Goal: Task Accomplishment & Management: Complete application form

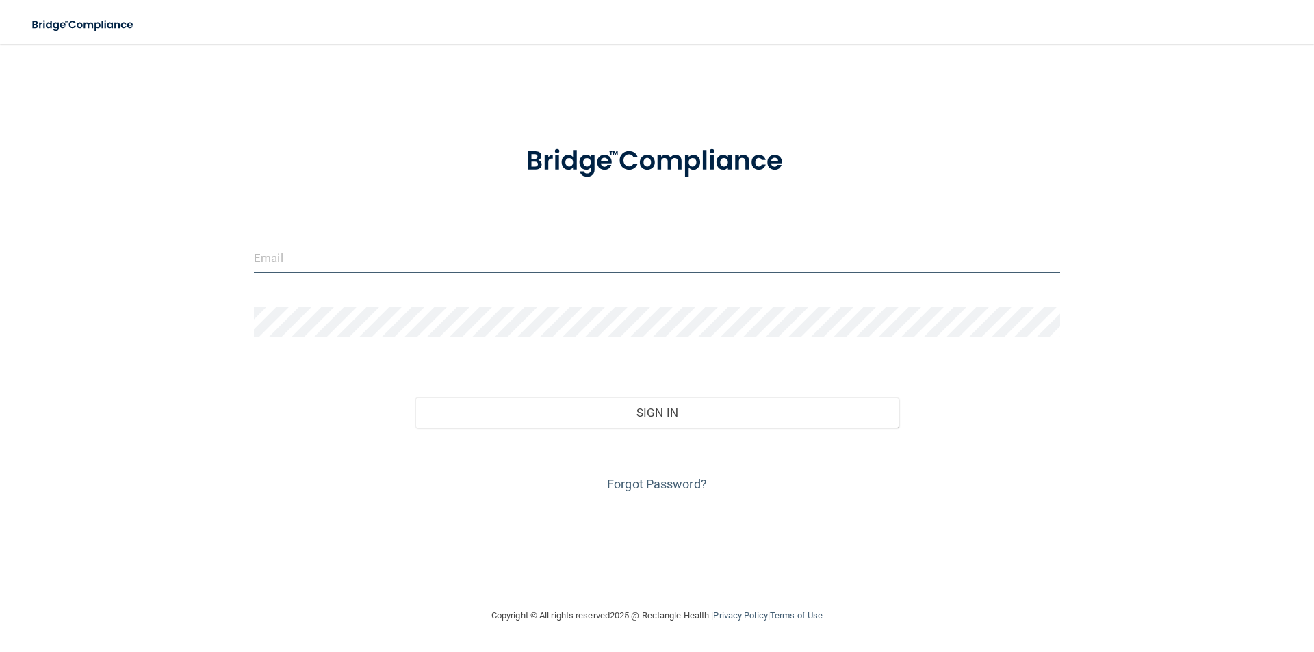
type input "[PERSON_NAME][EMAIL_ADDRESS][DOMAIN_NAME]"
drag, startPoint x: 441, startPoint y: 255, endPoint x: 169, endPoint y: 308, distance: 276.8
click at [169, 308] on div "jana@drjonjudd.com Invalid email/password. You don't have permission to access …" at bounding box center [657, 326] width 1260 height 537
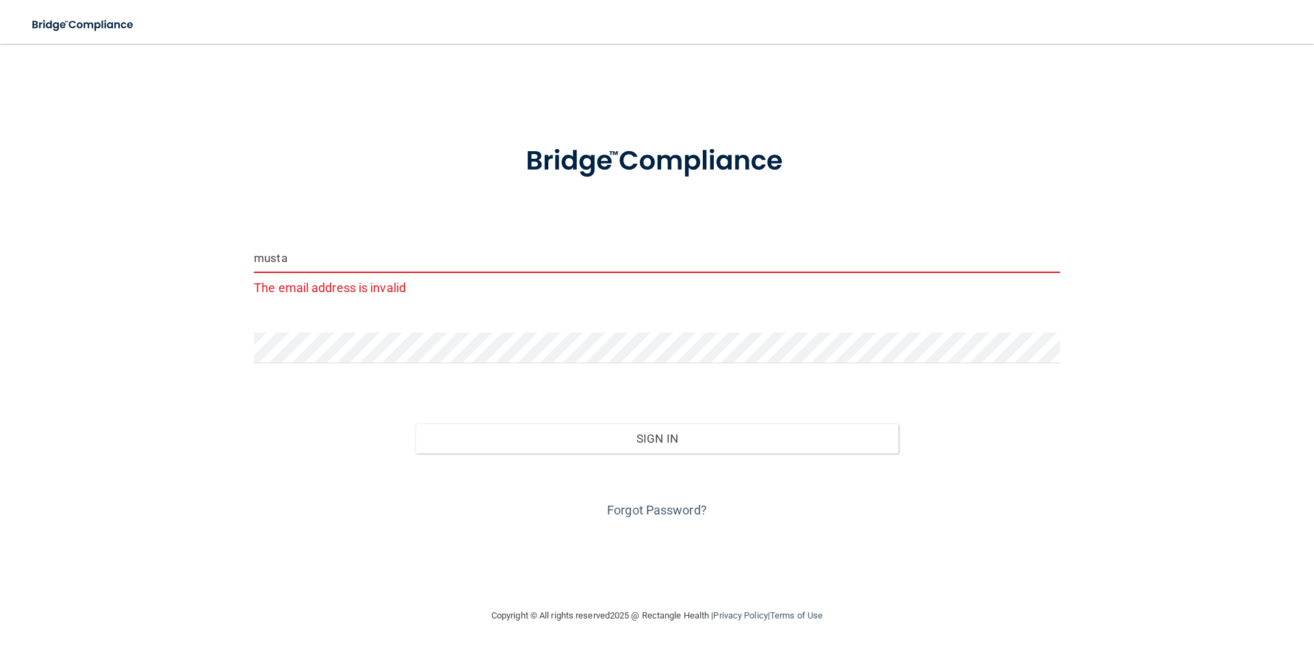
type input "[EMAIL_ADDRESS][DOMAIN_NAME]"
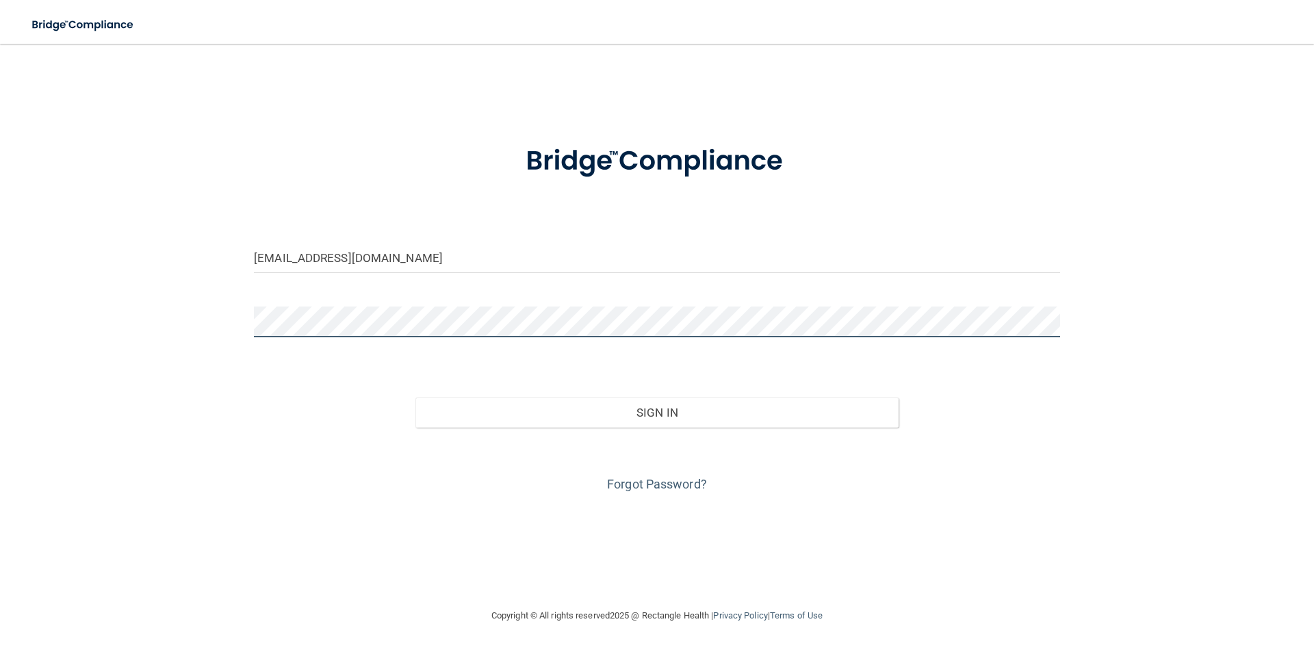
click at [61, 346] on div "mustafaalshaeer2@gmail.com Invalid email/password. You don't have permission to…" at bounding box center [657, 326] width 1260 height 537
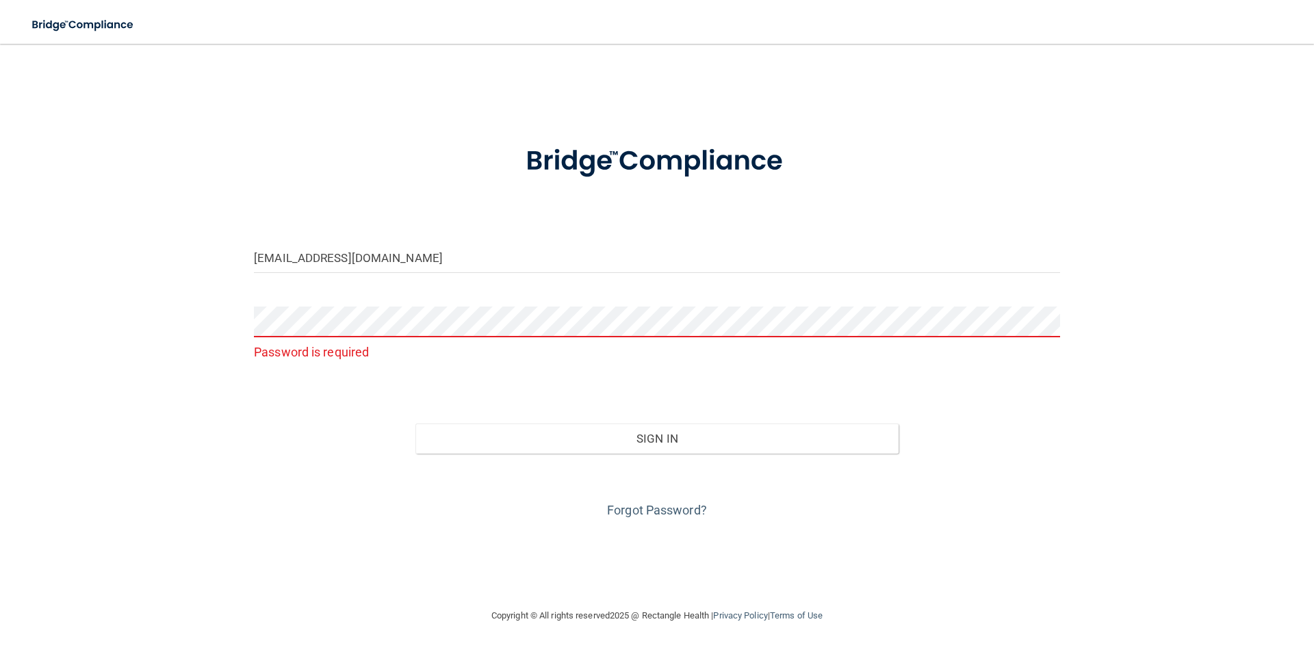
click at [101, 307] on div "mustafaalshaeer2@gmail.com Password is required Invalid email/password. You don…" at bounding box center [657, 326] width 1260 height 537
click at [145, 333] on div "mustafaalshaeer2@gmail.com Password is required Invalid email/password. You don…" at bounding box center [657, 326] width 1260 height 537
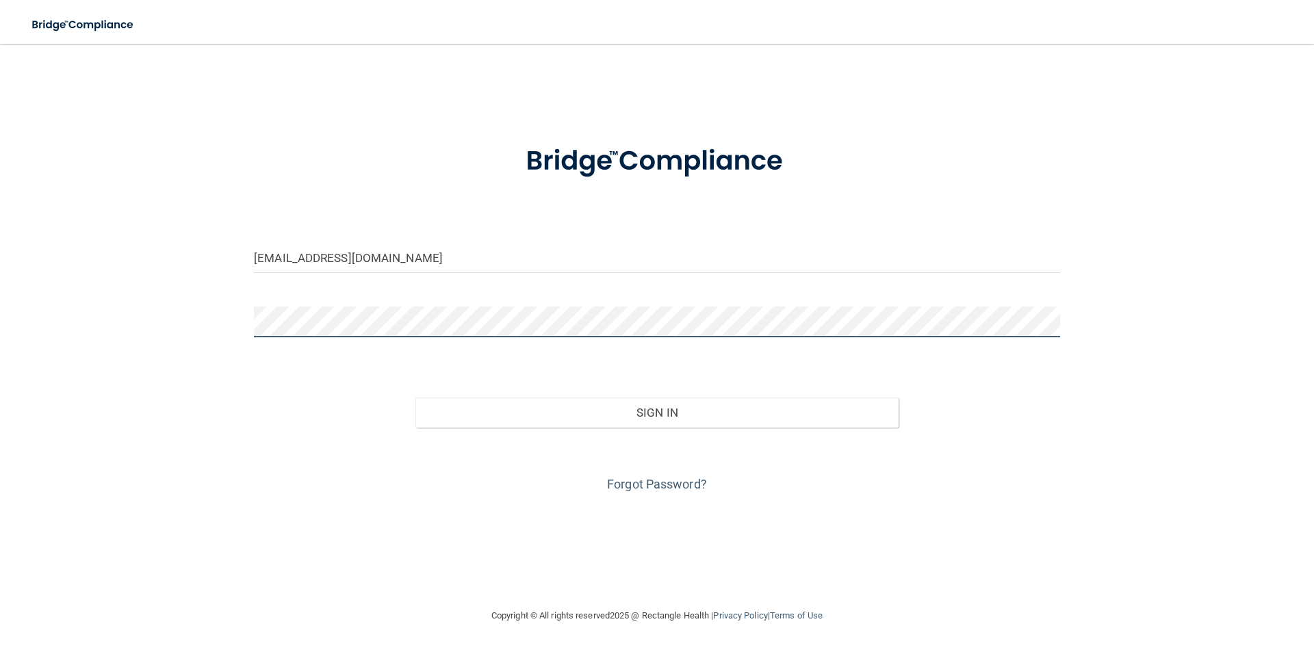
click at [416, 398] on button "Sign In" at bounding box center [658, 413] width 484 height 30
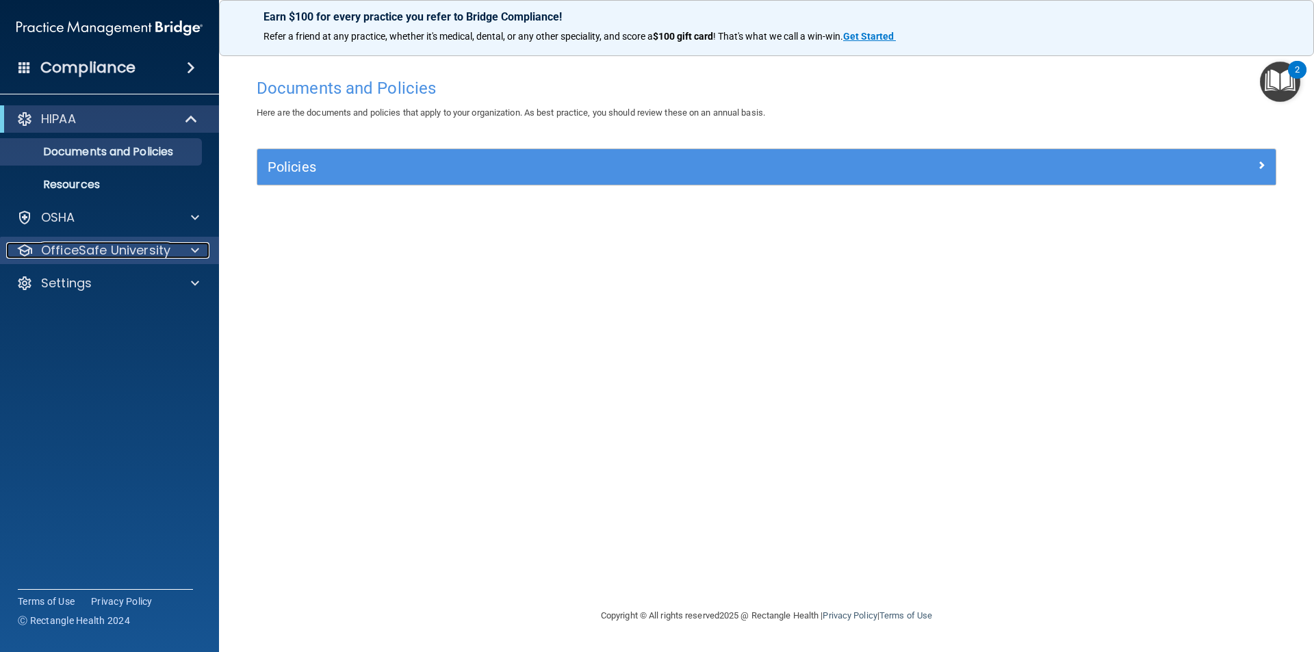
click at [198, 246] on span at bounding box center [195, 250] width 8 height 16
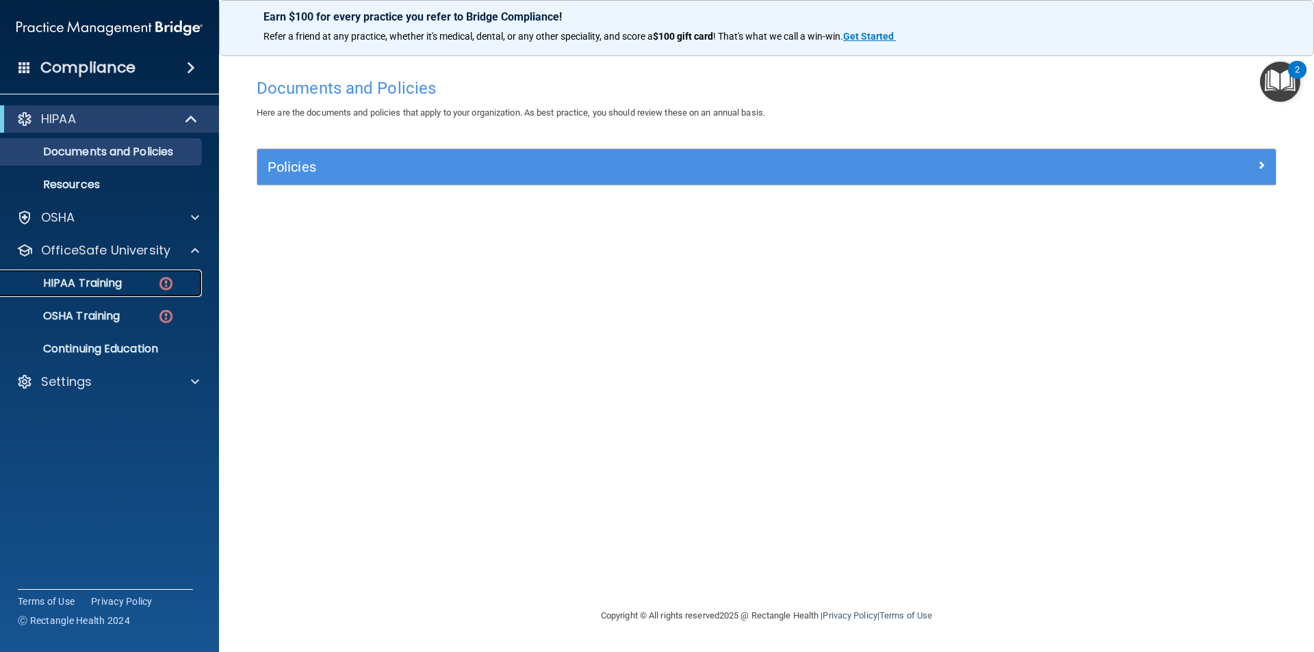
click at [62, 290] on p "HIPAA Training" at bounding box center [65, 284] width 113 height 14
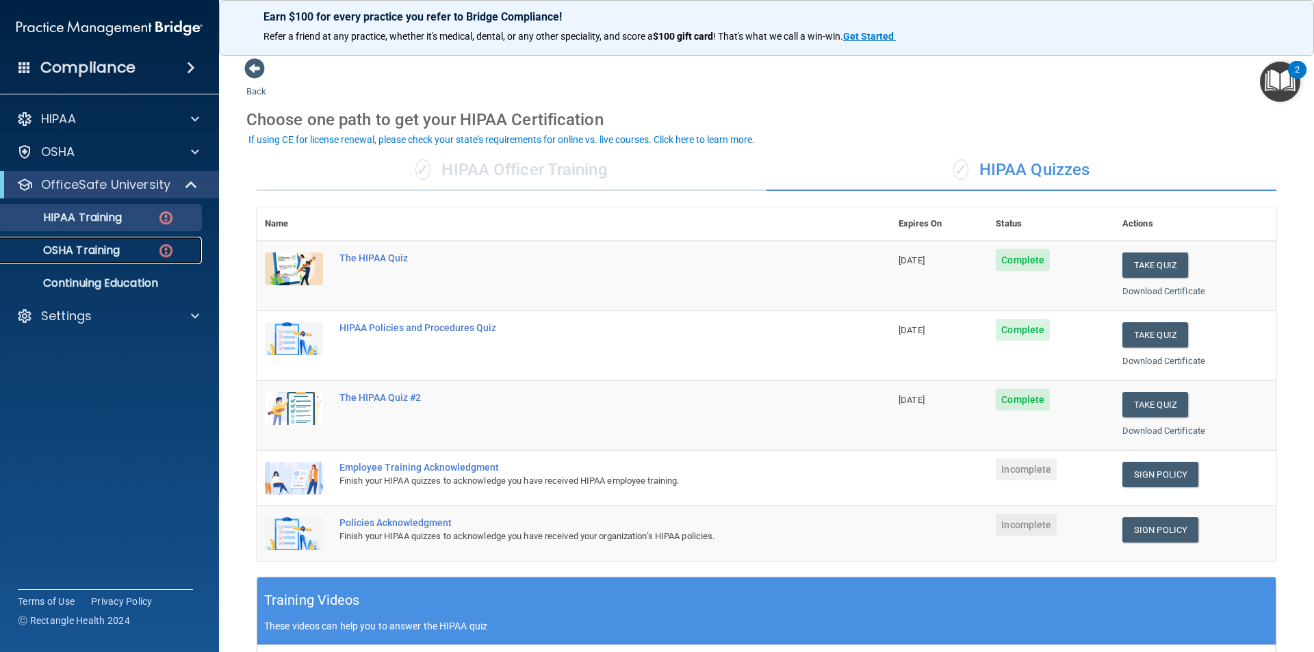
click at [118, 263] on link "OSHA Training" at bounding box center [94, 250] width 216 height 27
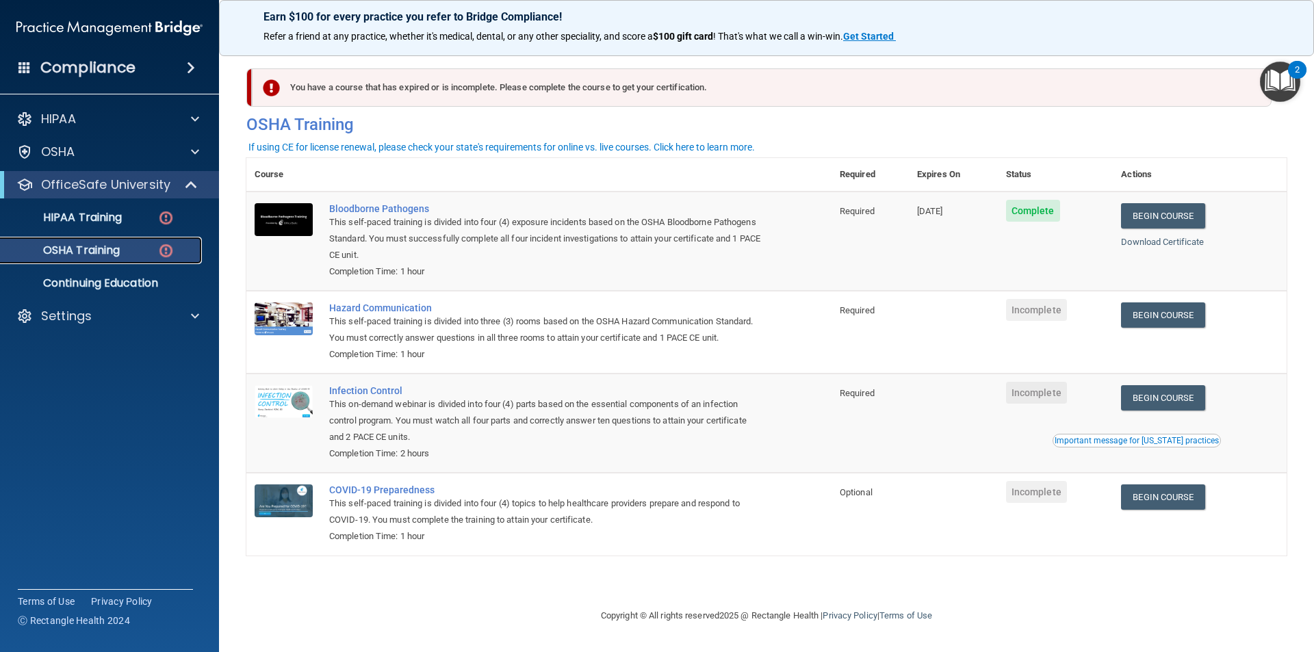
click at [86, 255] on p "OSHA Training" at bounding box center [64, 251] width 111 height 14
click at [1171, 316] on link "Begin Course" at bounding box center [1163, 315] width 84 height 25
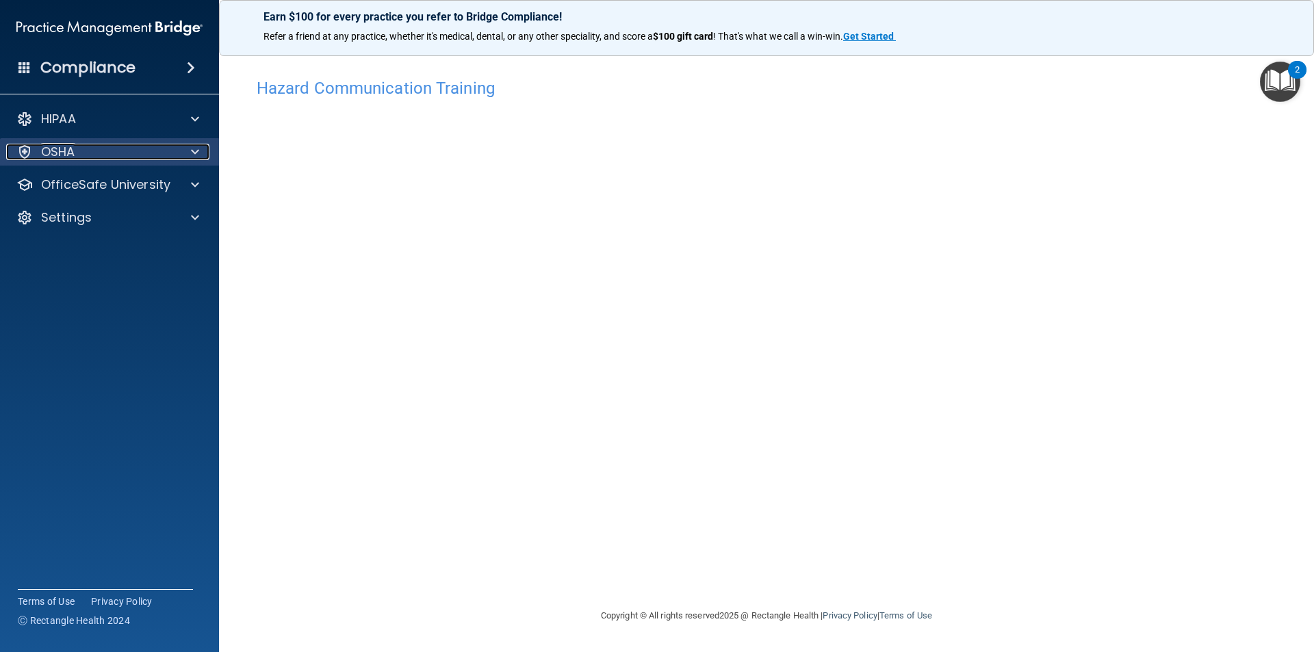
click at [157, 154] on div "OSHA" at bounding box center [91, 152] width 170 height 16
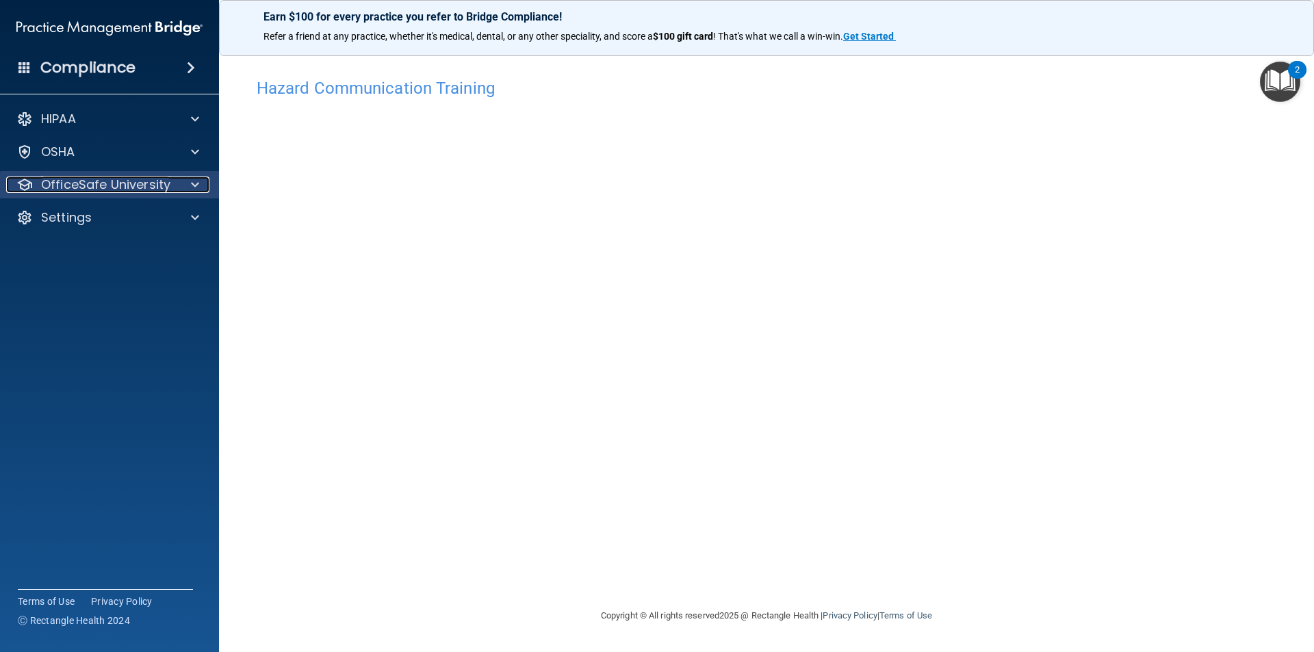
click at [153, 190] on p "OfficeSafe University" at bounding box center [105, 185] width 129 height 16
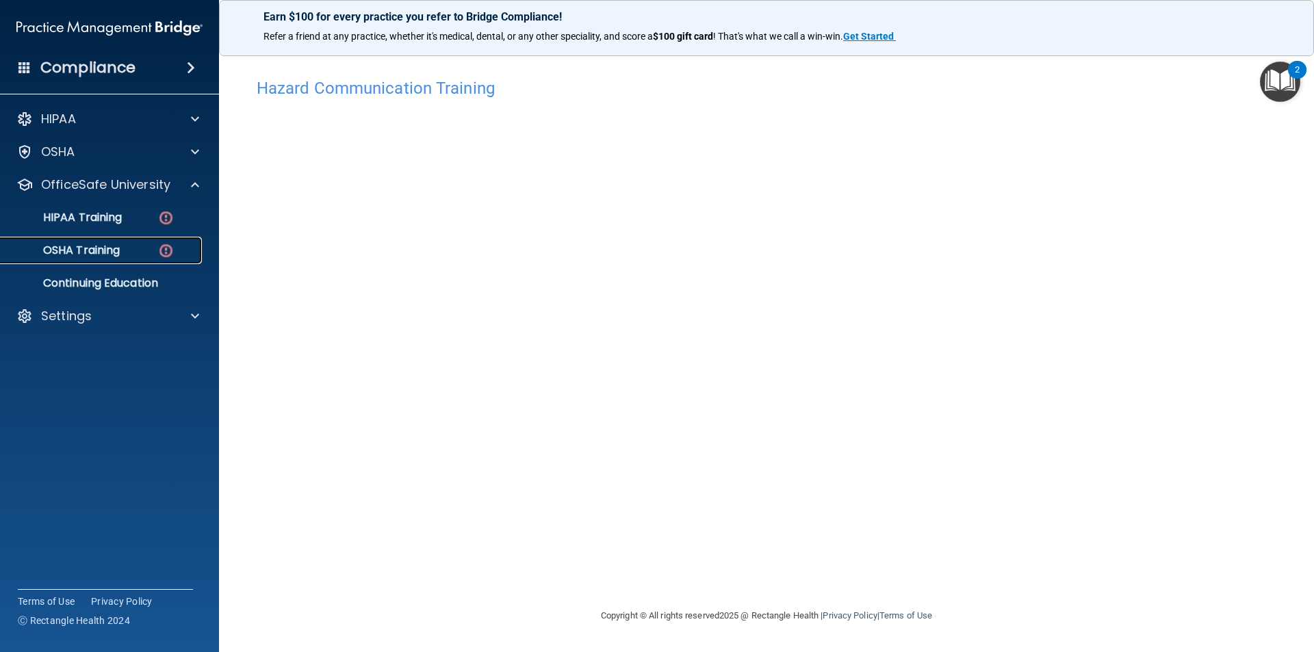
click at [124, 252] on div "OSHA Training" at bounding box center [102, 251] width 187 height 14
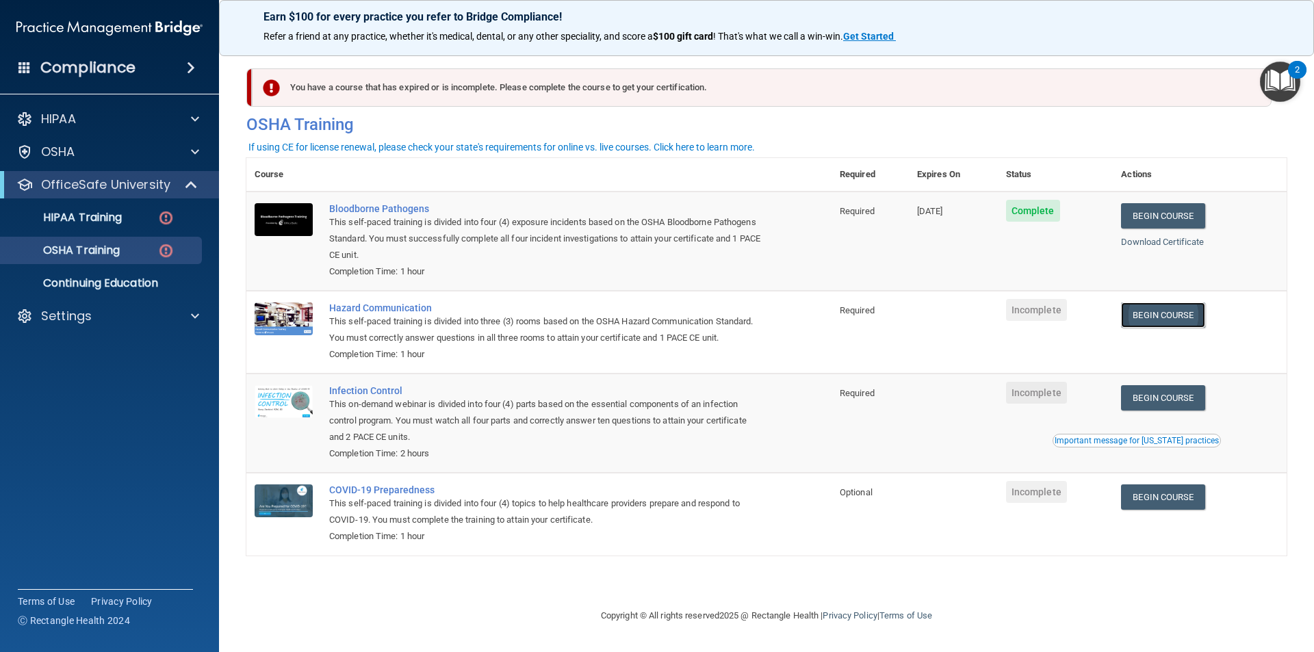
click at [1164, 316] on link "Begin Course" at bounding box center [1163, 315] width 84 height 25
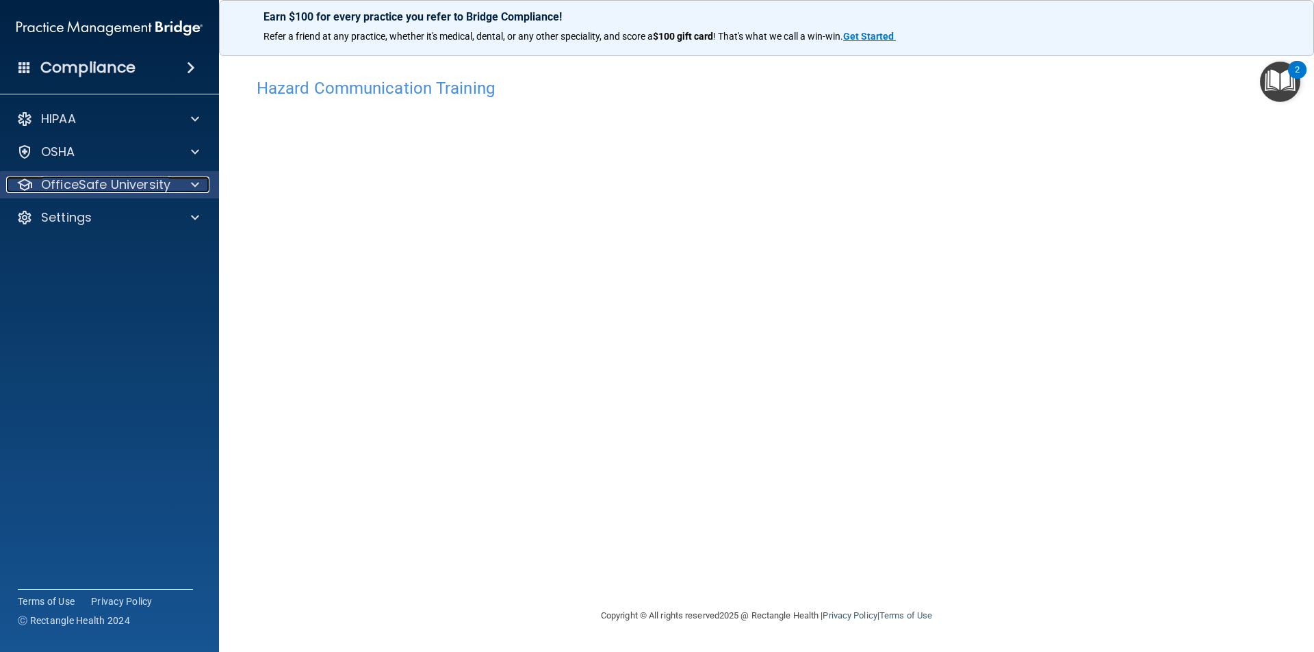
click at [130, 183] on p "OfficeSafe University" at bounding box center [105, 185] width 129 height 16
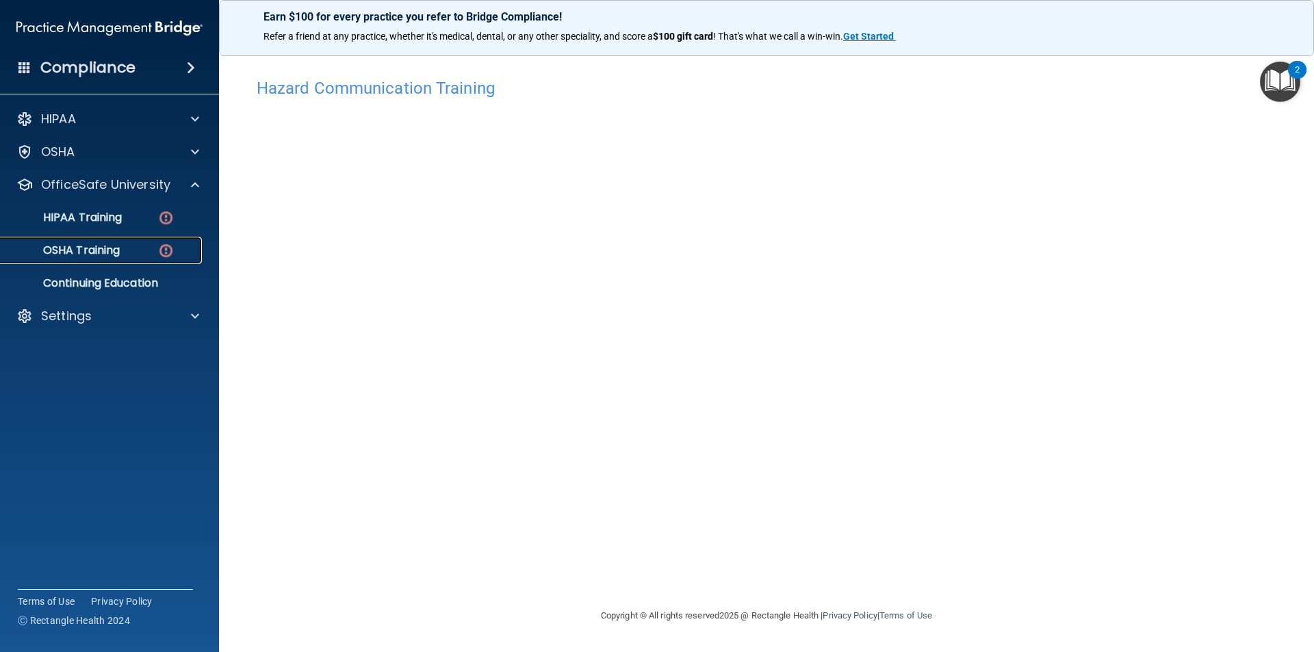
click at [156, 246] on div "OSHA Training" at bounding box center [102, 251] width 187 height 14
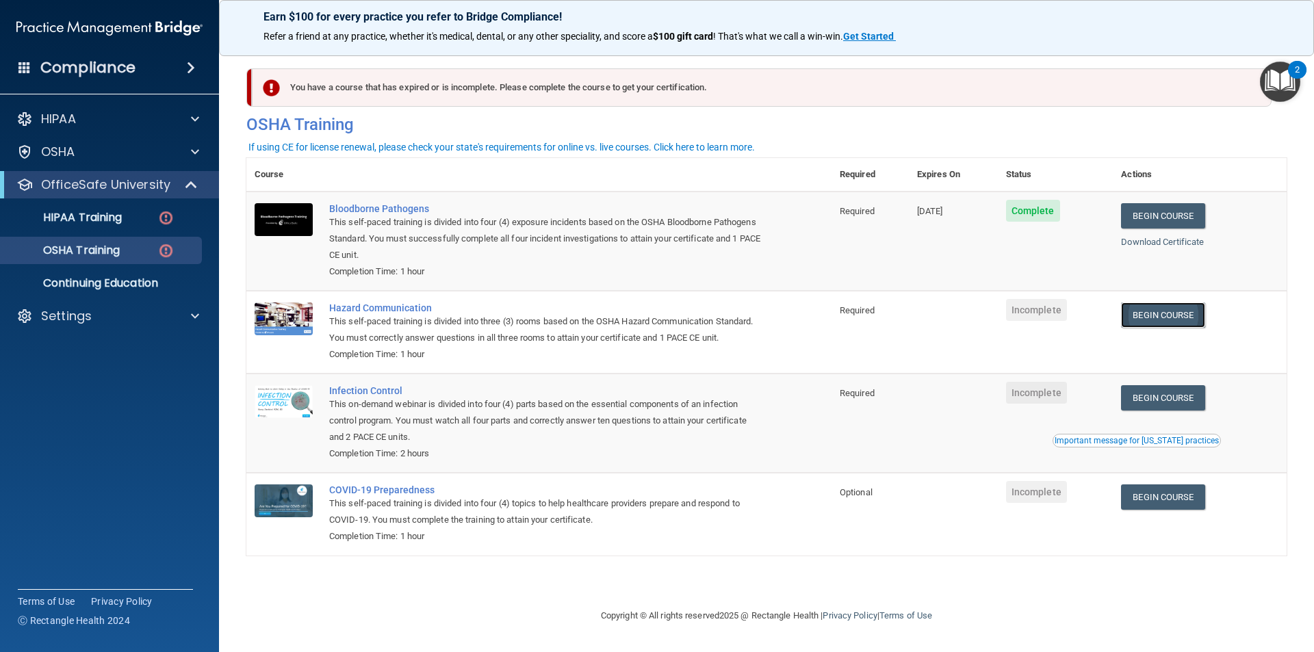
click at [1152, 321] on link "Begin Course" at bounding box center [1163, 315] width 84 height 25
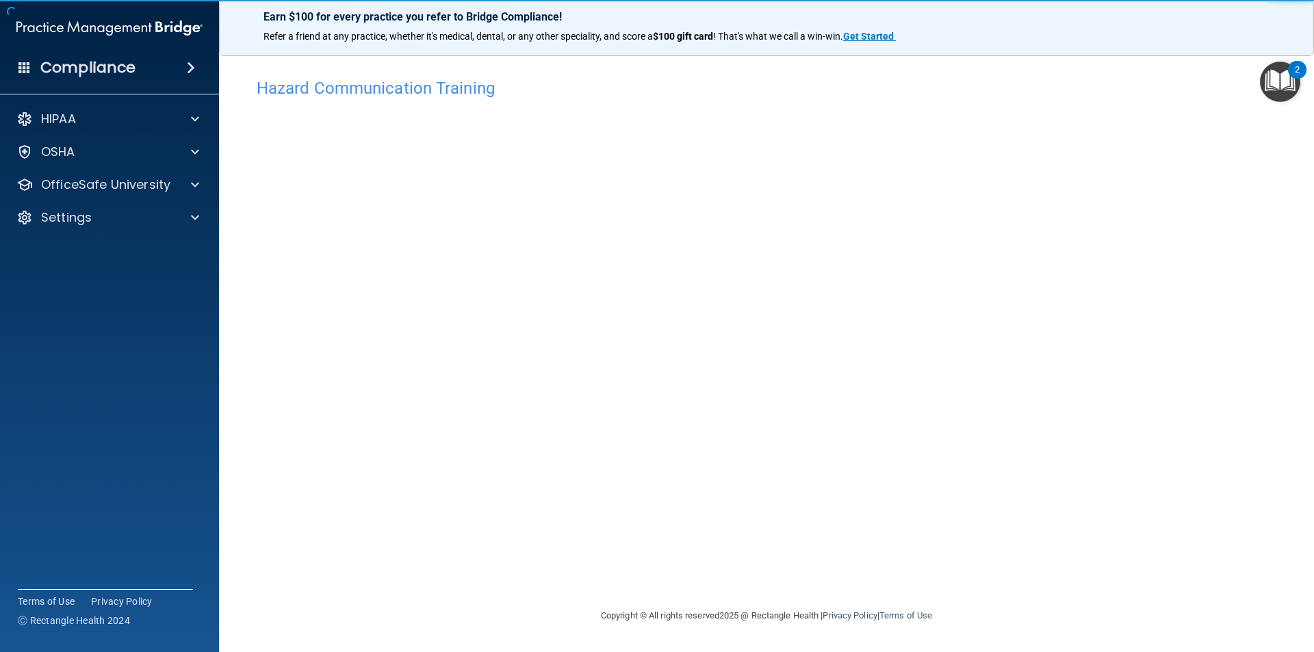
click at [227, 430] on main "Hazard Communication Training This course doesn’t expire until . Are you sure y…" at bounding box center [766, 348] width 1095 height 609
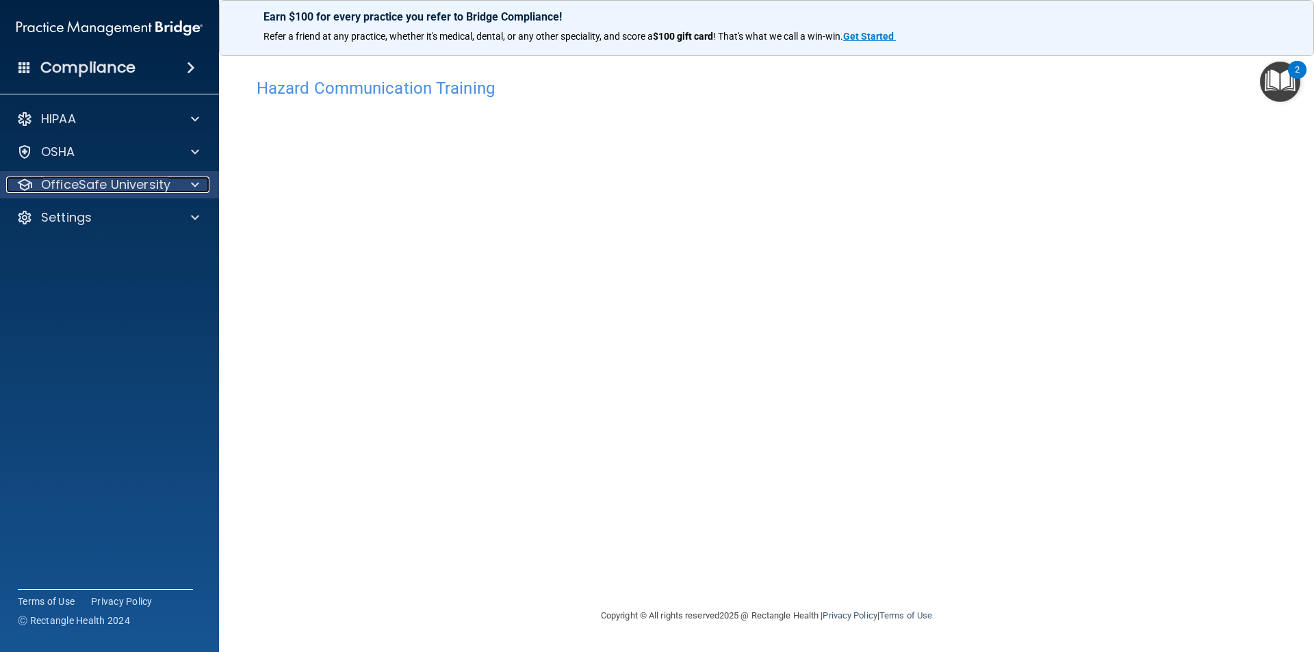
click at [120, 180] on p "OfficeSafe University" at bounding box center [105, 185] width 129 height 16
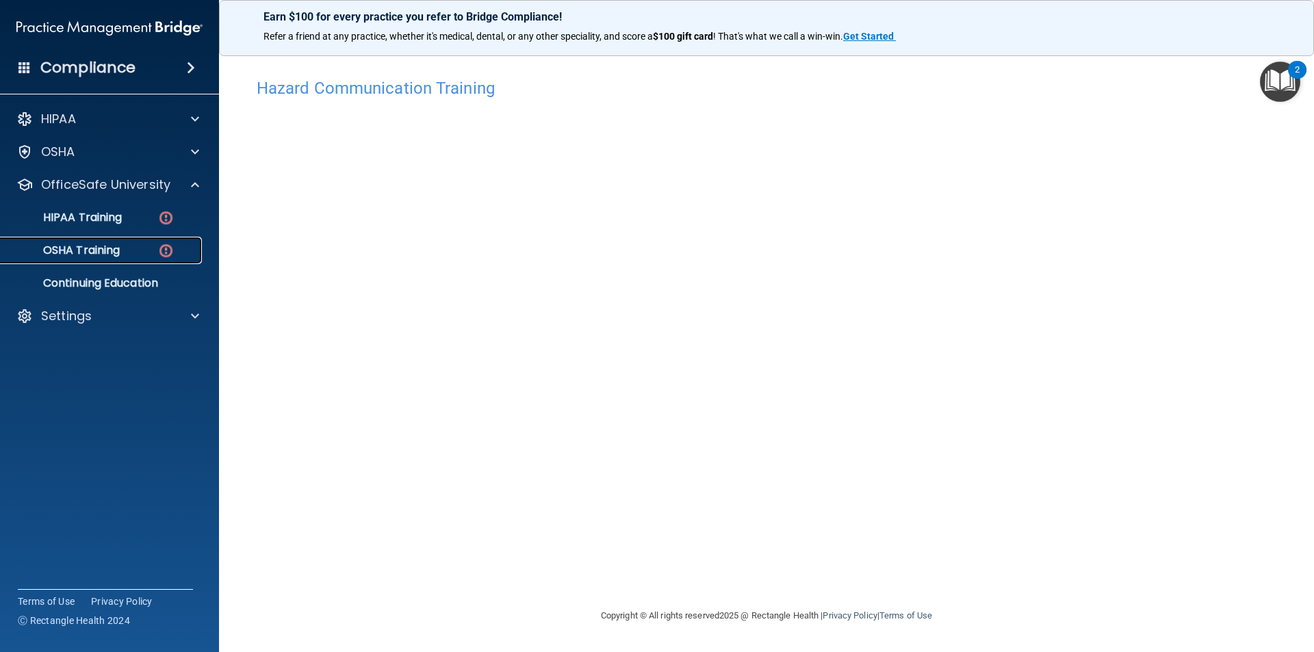
click at [129, 256] on div "OSHA Training" at bounding box center [102, 251] width 187 height 14
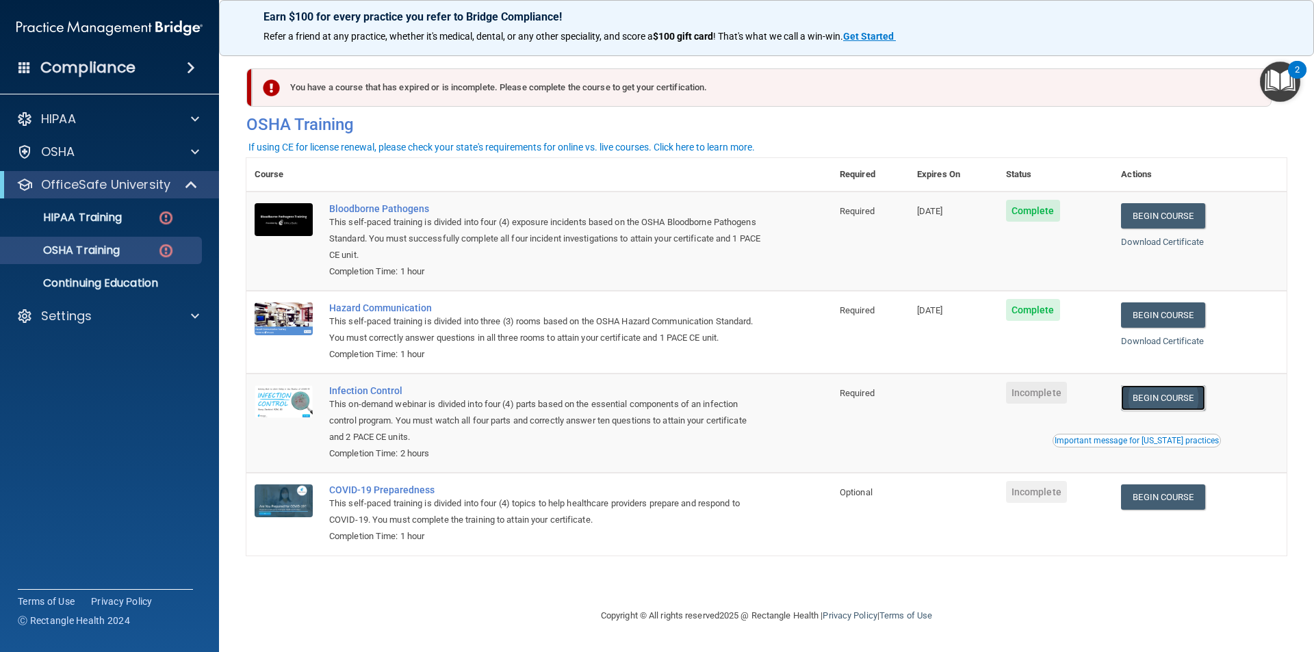
click at [1187, 403] on link "Begin Course" at bounding box center [1163, 397] width 84 height 25
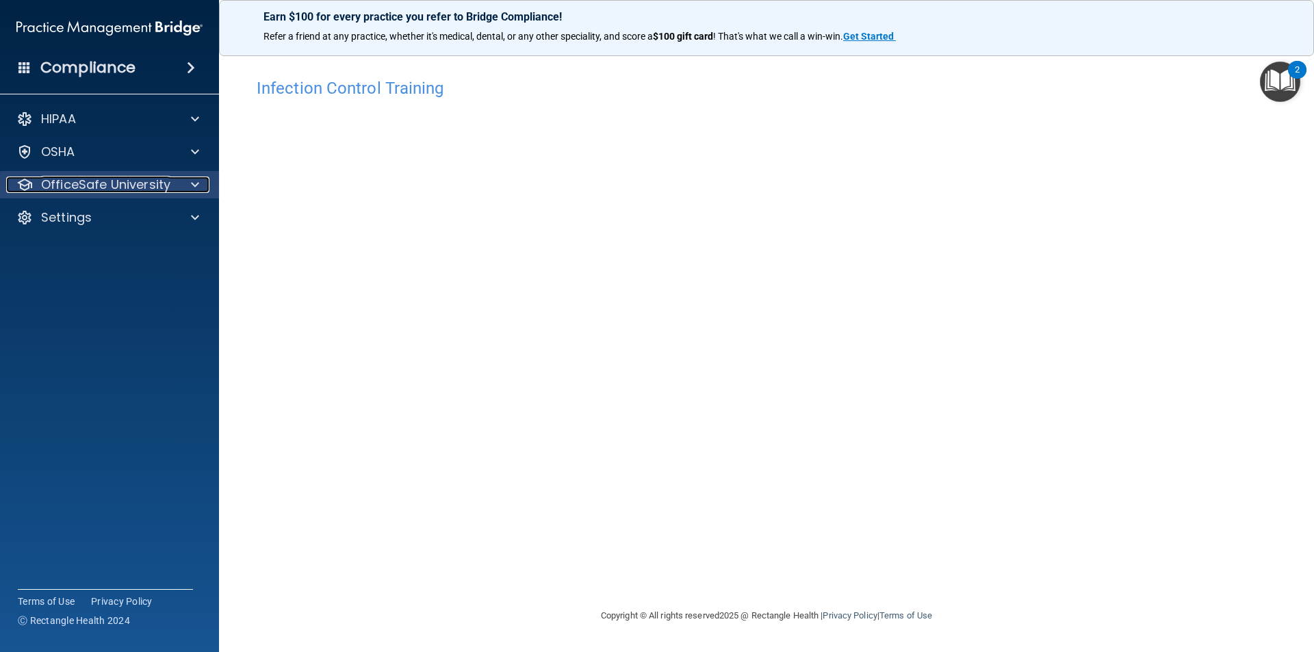
click at [144, 182] on p "OfficeSafe University" at bounding box center [105, 185] width 129 height 16
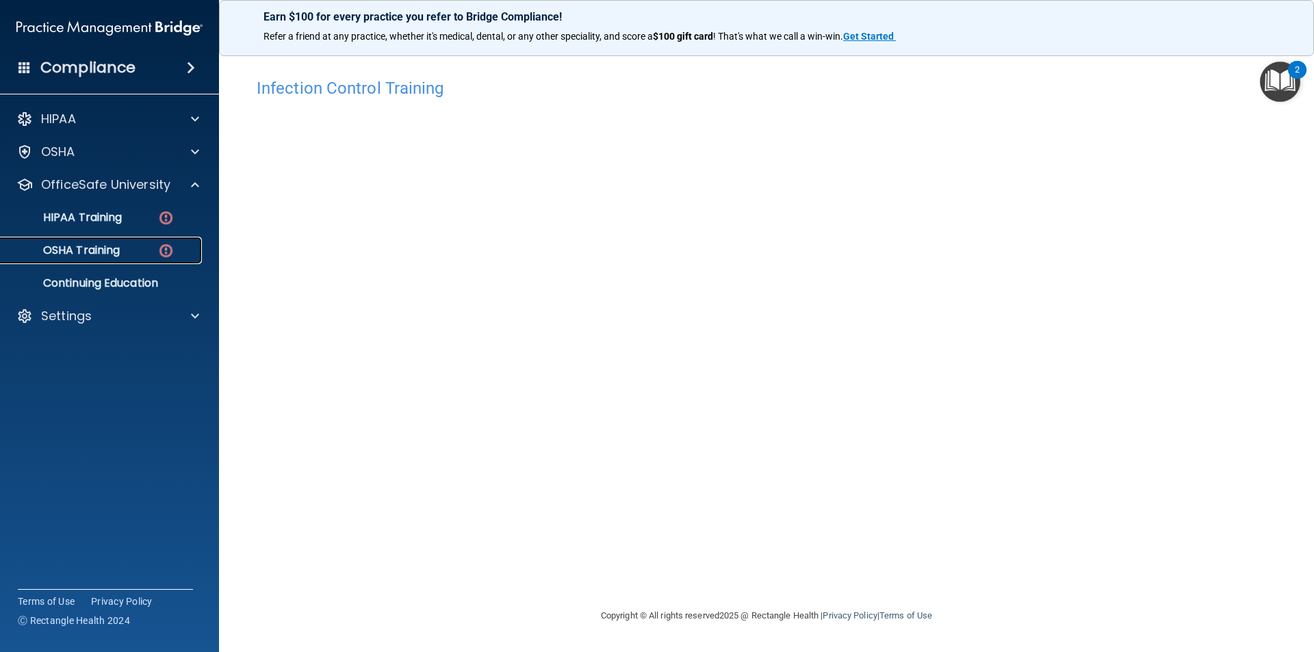
click at [157, 255] on img at bounding box center [165, 250] width 17 height 17
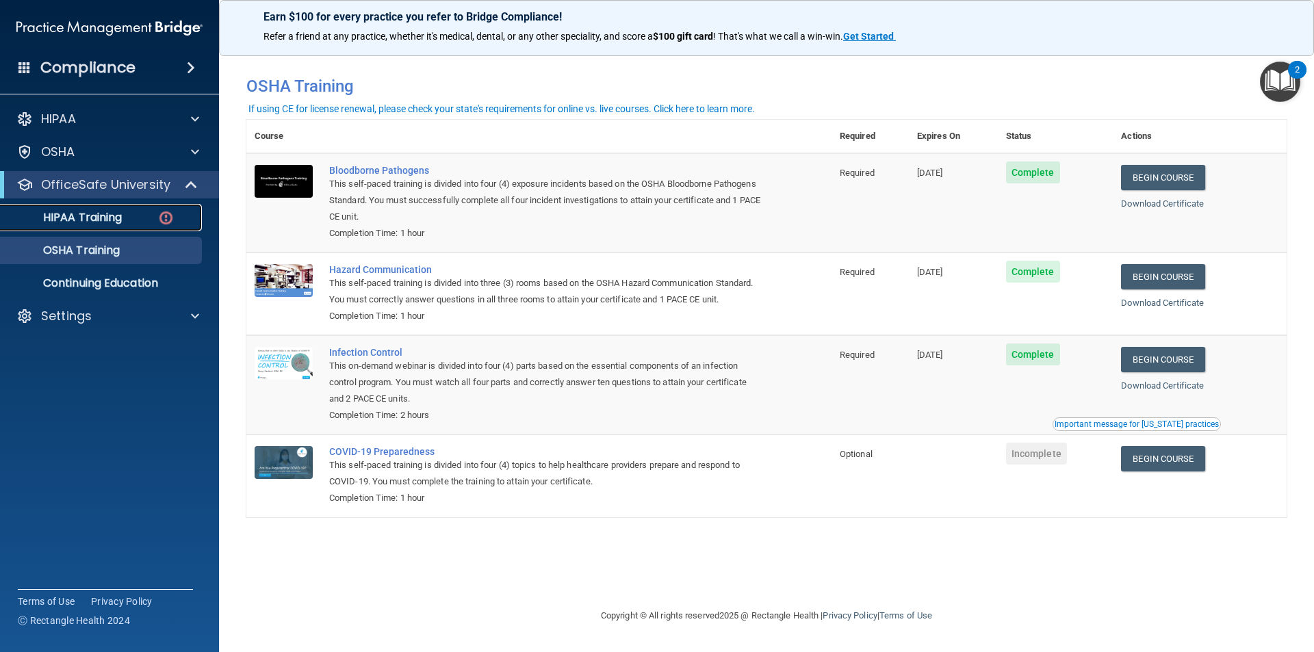
click at [123, 228] on link "HIPAA Training" at bounding box center [94, 217] width 216 height 27
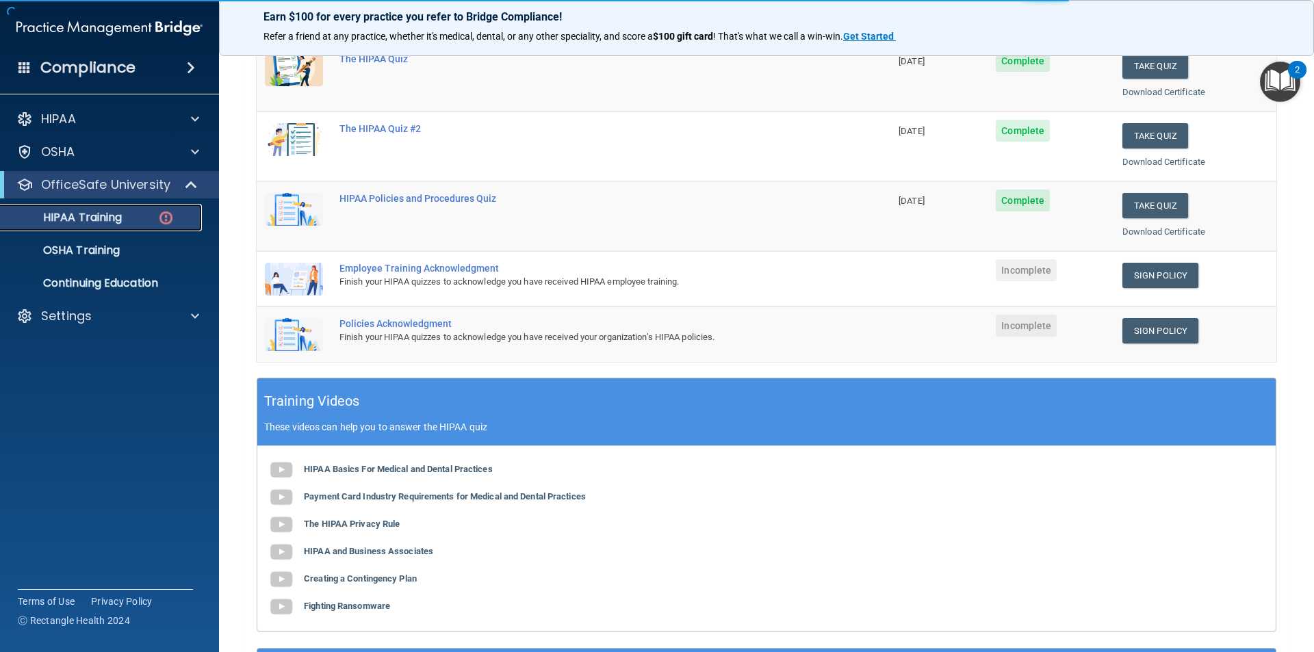
scroll to position [68, 0]
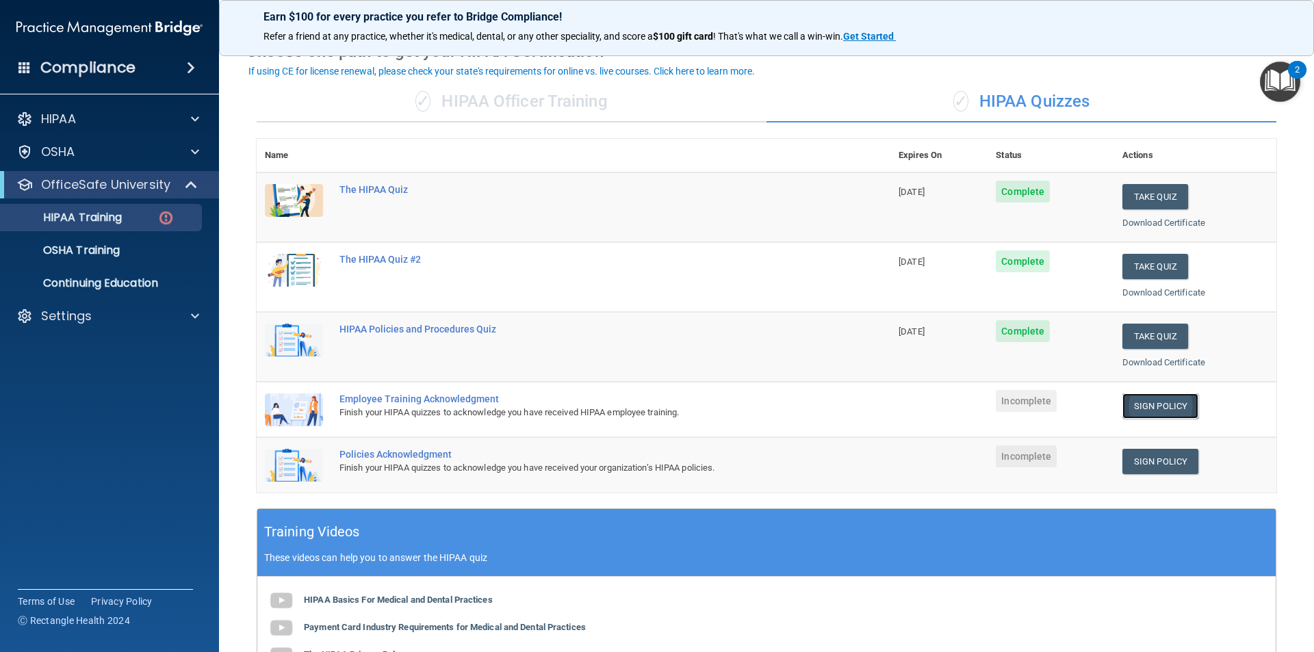
click at [1131, 403] on link "Sign Policy" at bounding box center [1161, 406] width 76 height 25
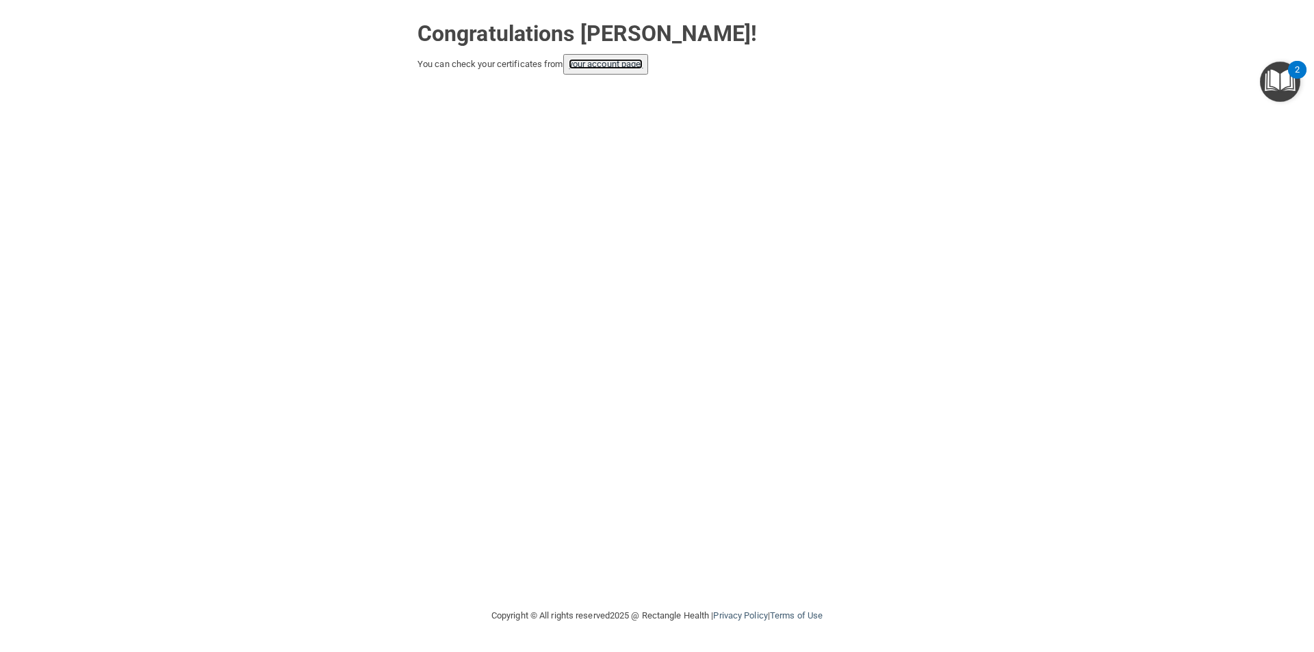
click at [624, 68] on link "your account page!" at bounding box center [606, 64] width 75 height 10
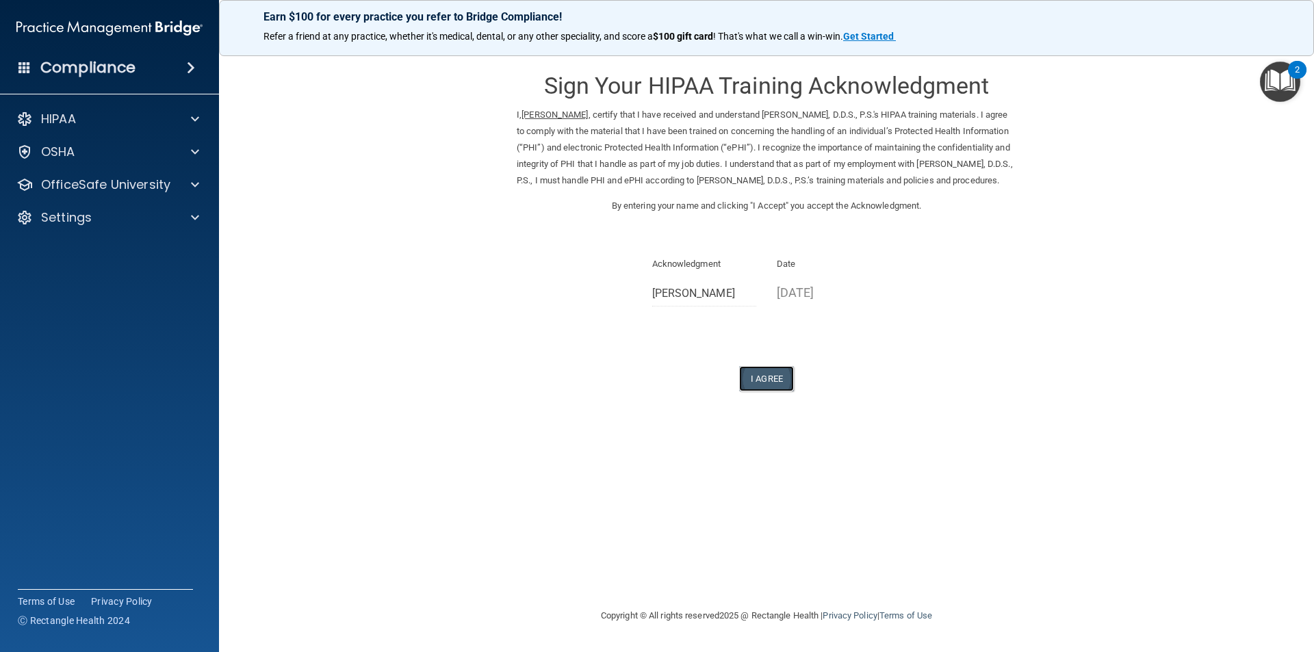
click at [760, 392] on button "I Agree" at bounding box center [766, 378] width 55 height 25
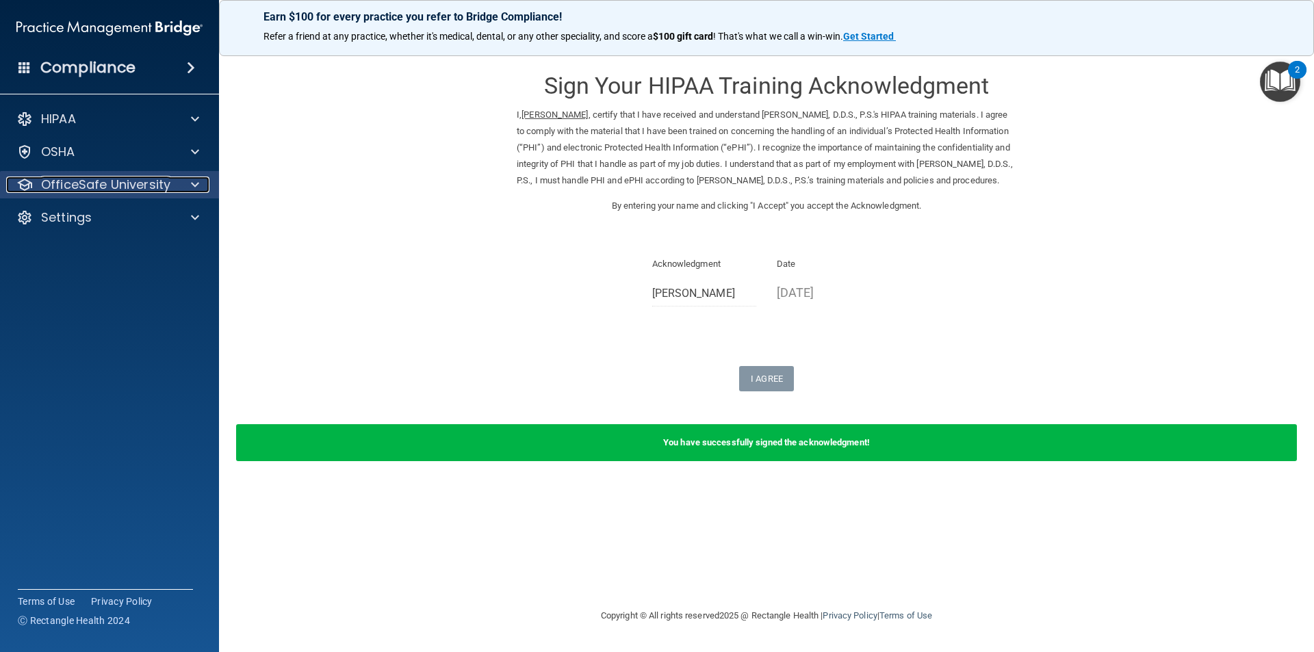
click at [110, 179] on p "OfficeSafe University" at bounding box center [105, 185] width 129 height 16
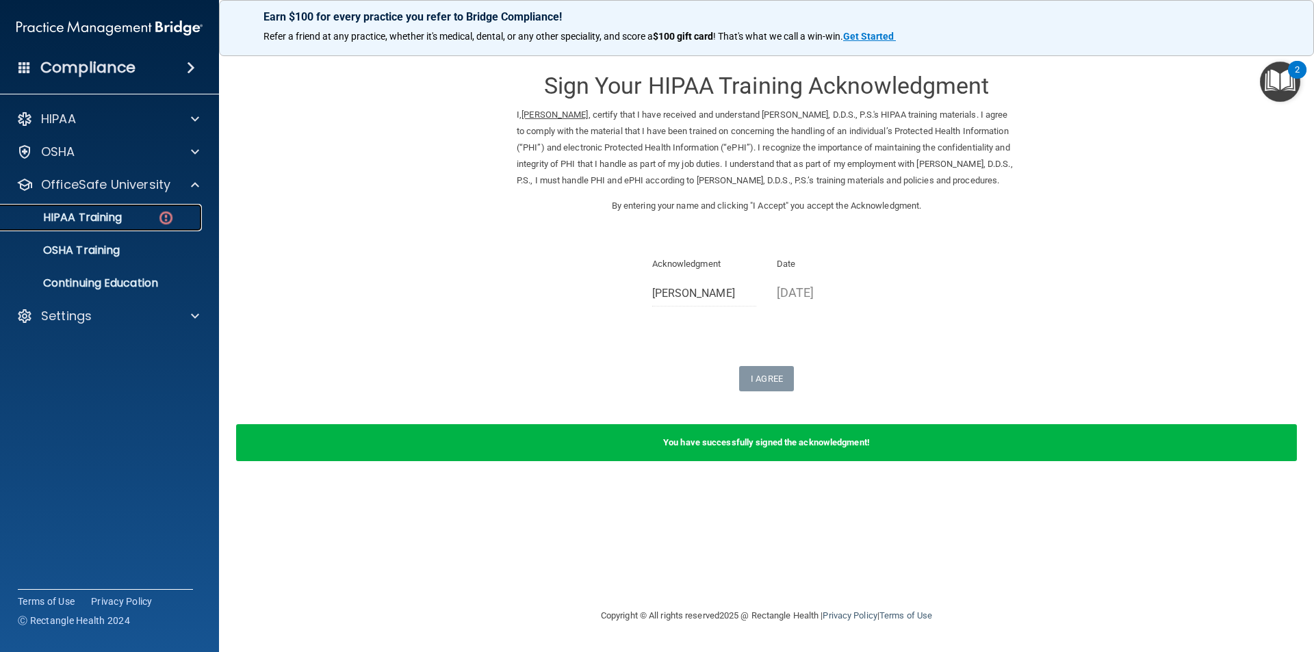
click at [123, 225] on link "HIPAA Training" at bounding box center [94, 217] width 216 height 27
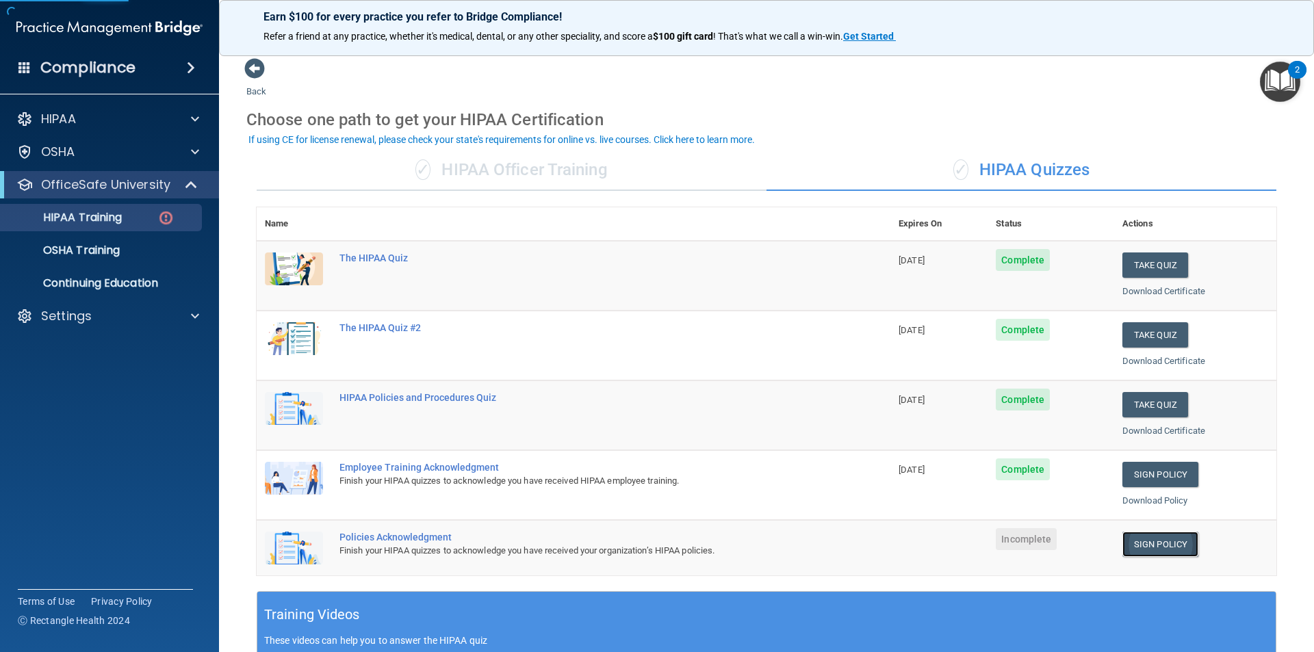
click at [1132, 548] on link "Sign Policy" at bounding box center [1161, 544] width 76 height 25
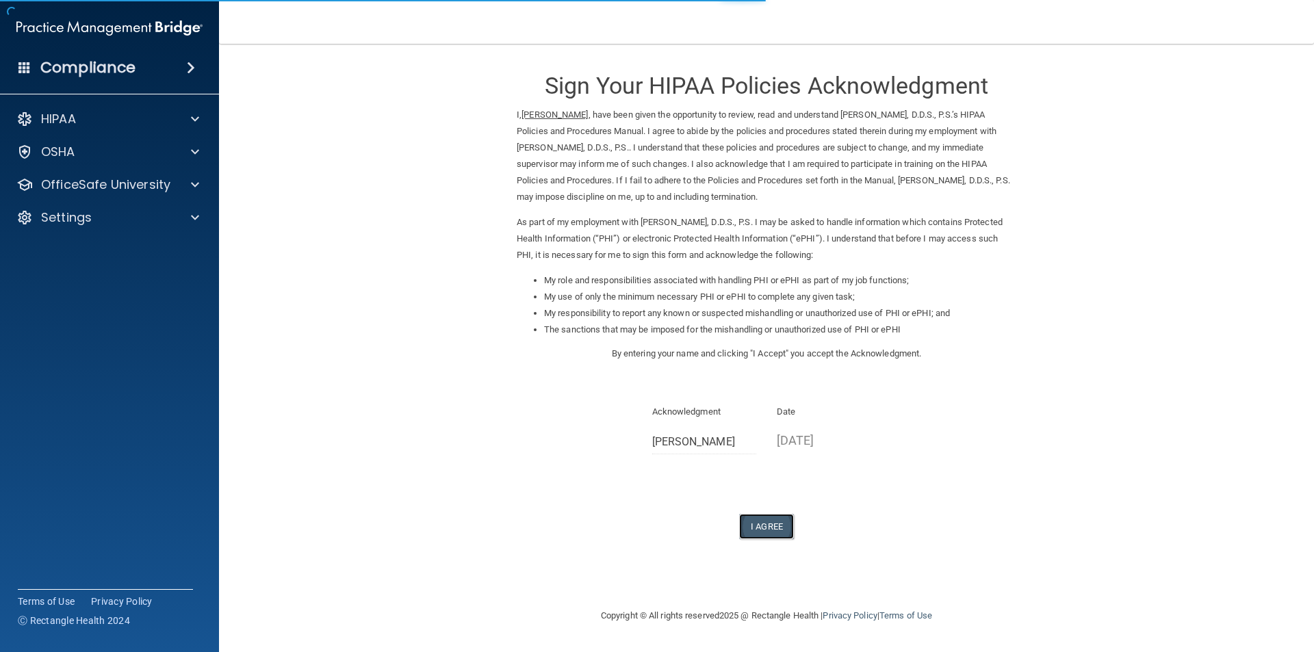
click at [763, 520] on button "I Agree" at bounding box center [766, 526] width 55 height 25
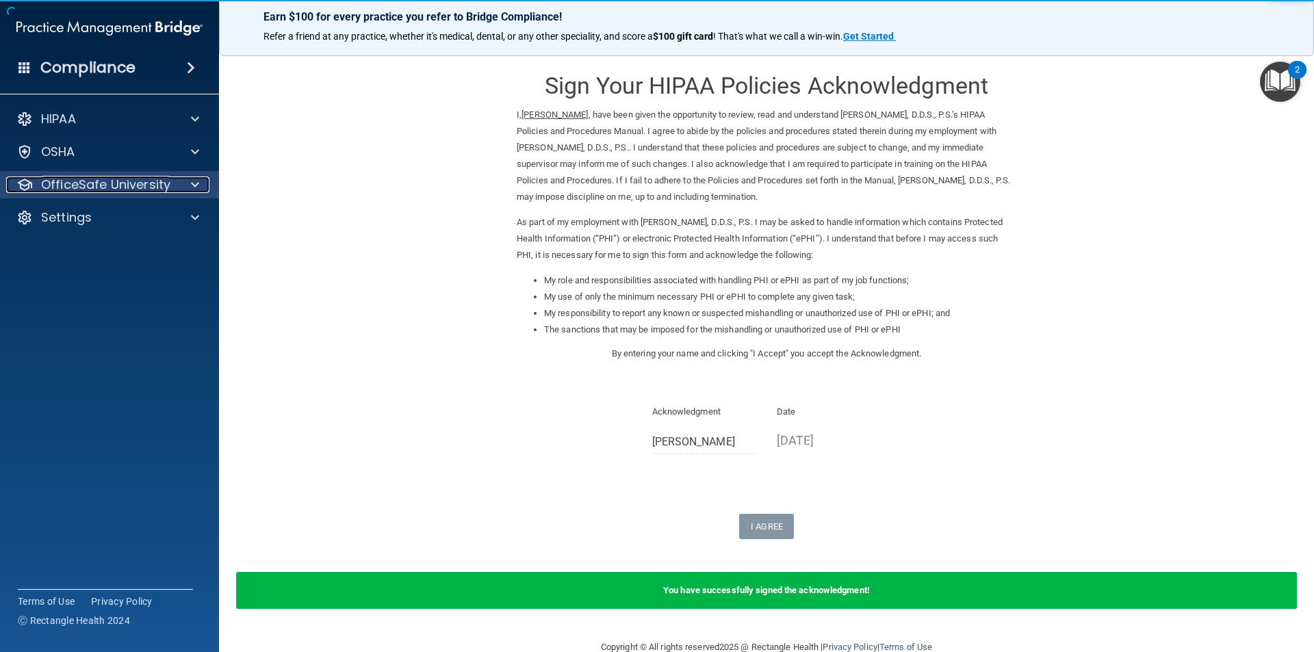
click at [112, 187] on p "OfficeSafe University" at bounding box center [105, 185] width 129 height 16
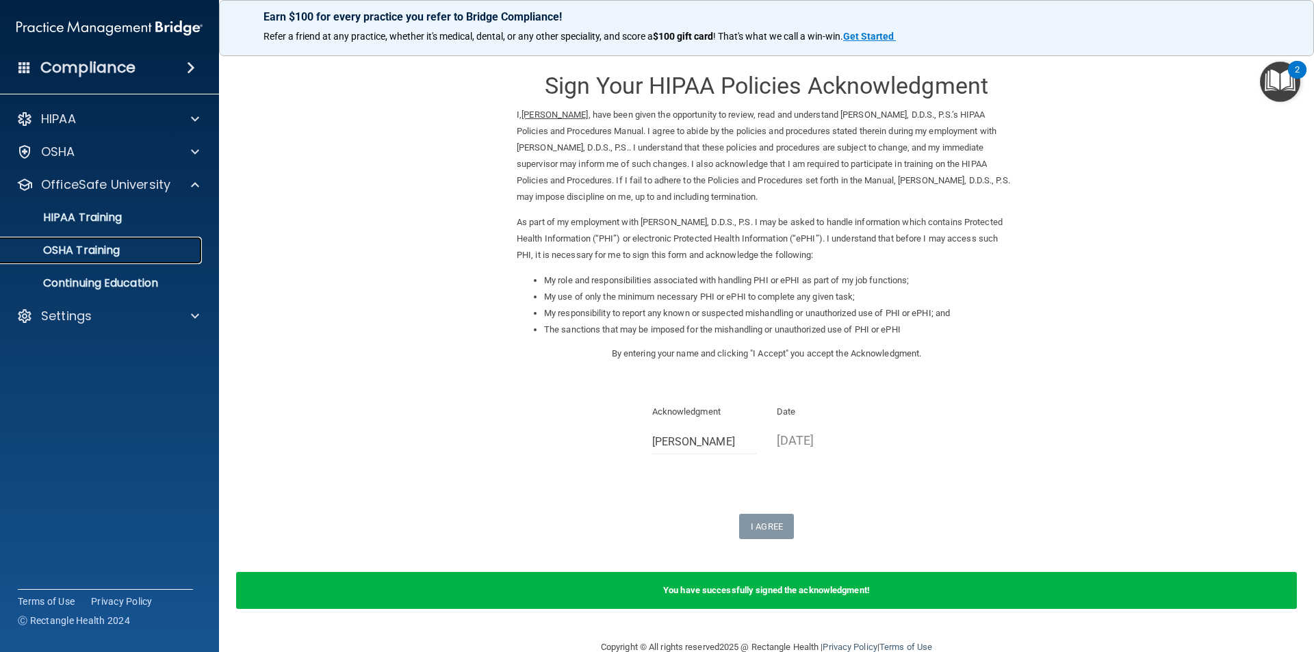
click at [113, 253] on p "OSHA Training" at bounding box center [64, 251] width 111 height 14
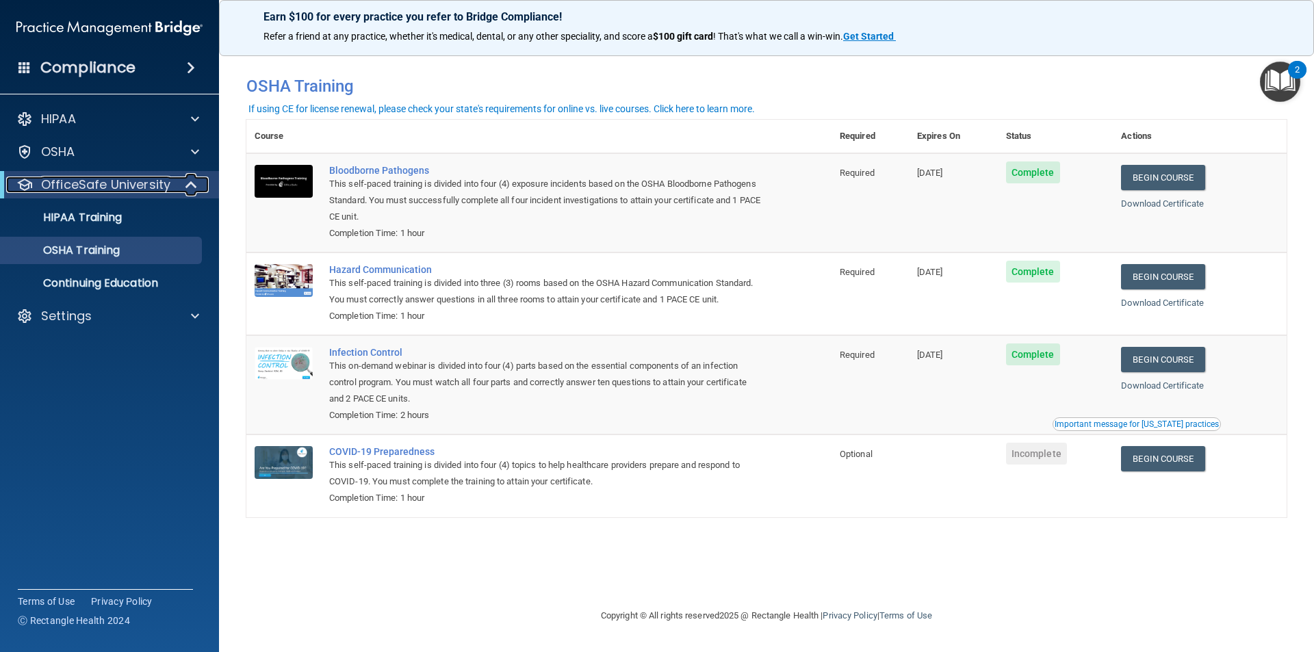
click at [82, 178] on p "OfficeSafe University" at bounding box center [105, 185] width 129 height 16
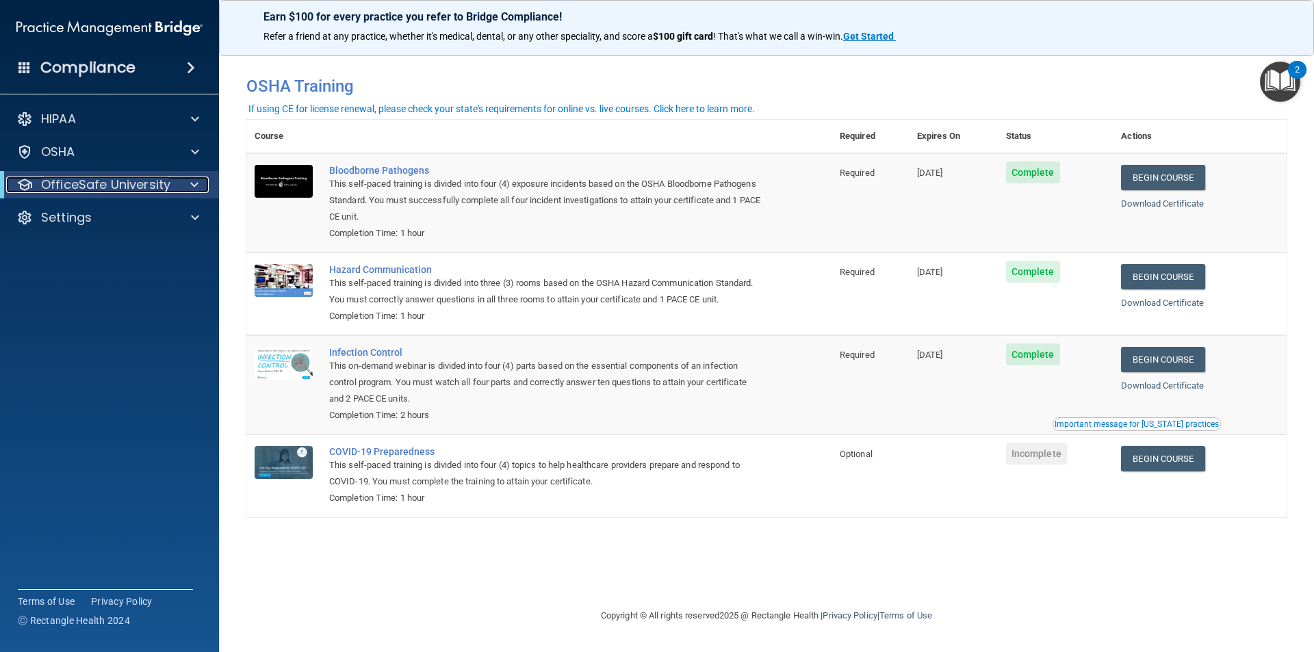
click at [73, 186] on p "OfficeSafe University" at bounding box center [105, 185] width 129 height 16
